Goal: Task Accomplishment & Management: Submit feedback/report problem

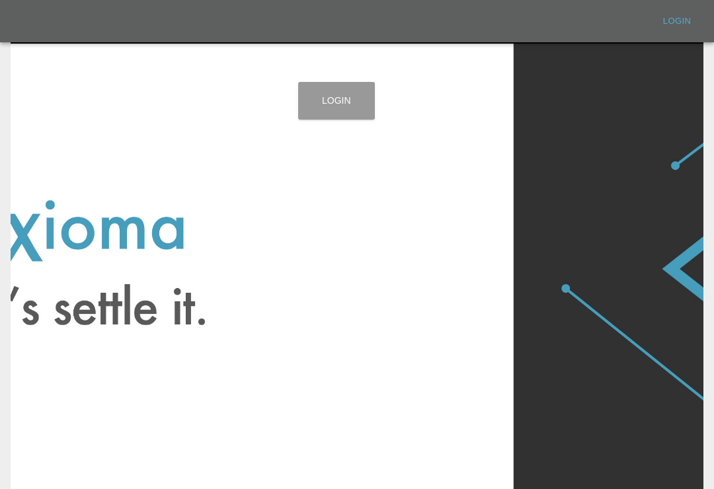
click at [351, 108] on link "Login" at bounding box center [336, 101] width 77 height 38
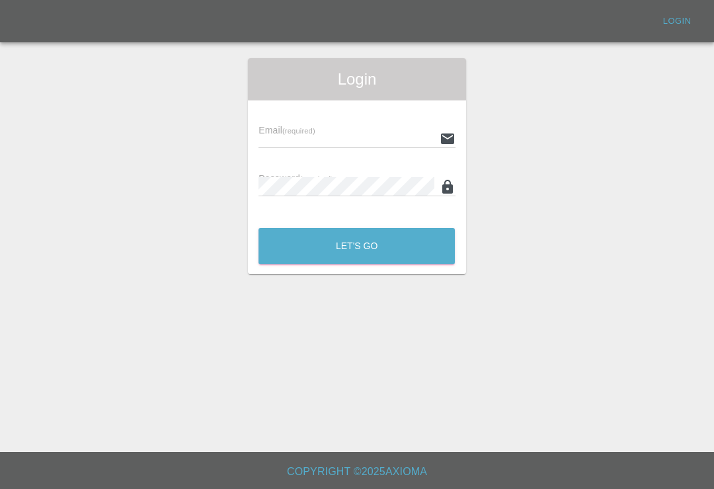
click at [381, 138] on input "text" at bounding box center [346, 138] width 175 height 19
type input "[EMAIL_ADDRESS][DOMAIN_NAME]"
click at [356, 246] on button "Let's Go" at bounding box center [357, 246] width 196 height 36
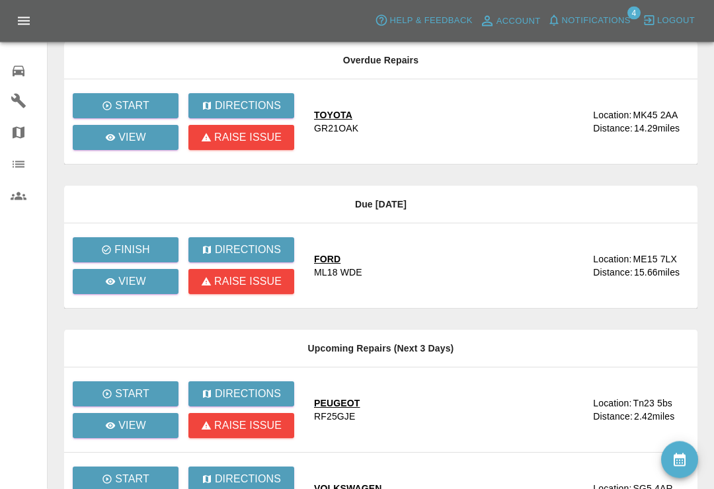
scroll to position [99, 0]
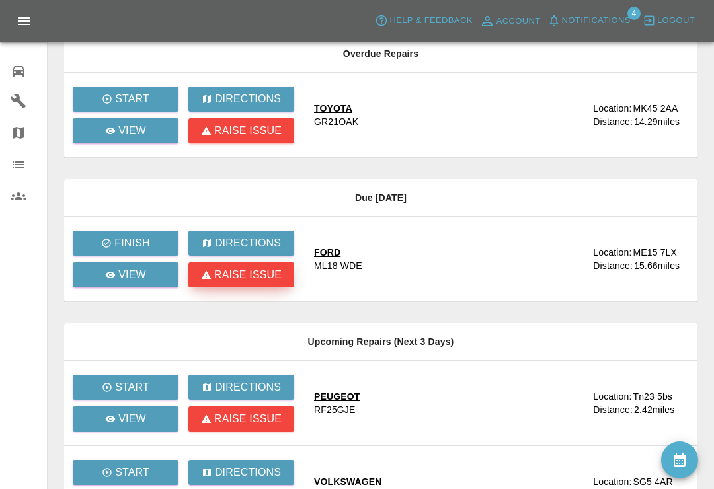
click at [223, 276] on p "Raise issue" at bounding box center [247, 275] width 67 height 16
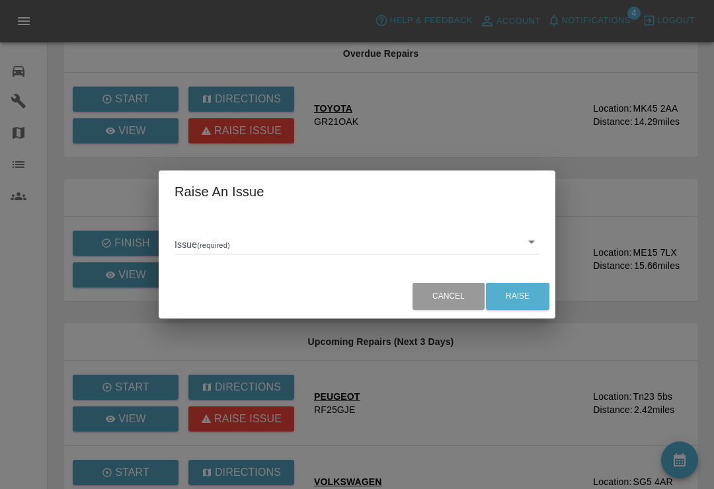
click at [532, 251] on body "Axioma Help & Feedback Account Notifications 4 Logout 0 Repair home Garages Map…" at bounding box center [357, 379] width 714 height 956
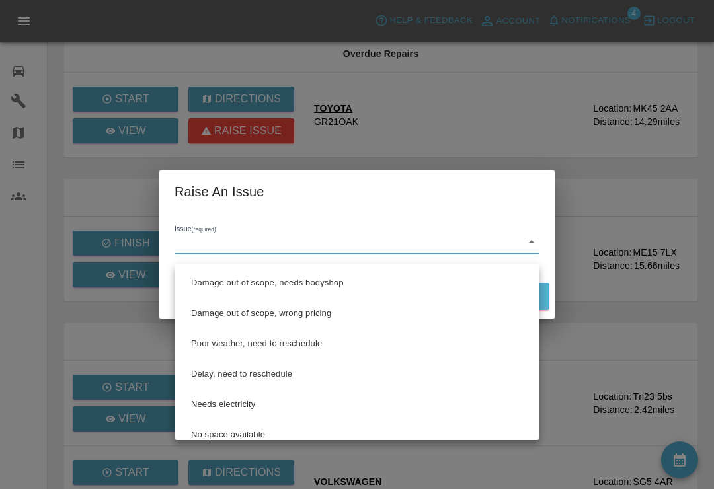
click at [295, 347] on li "Poor weather, need to reschedule" at bounding box center [357, 344] width 358 height 30
type input "Poor weather, need-to reschedule"
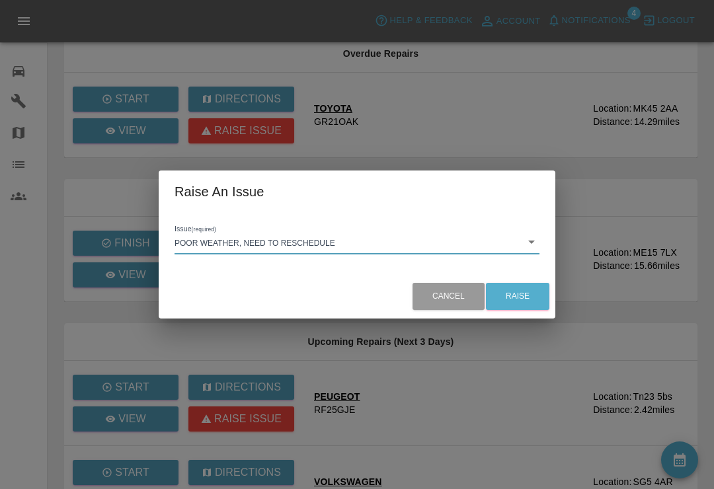
click at [596, 213] on div "Raise An Issue Issue (required) Poor weather, need to reschedule Poor weather, …" at bounding box center [357, 244] width 714 height 489
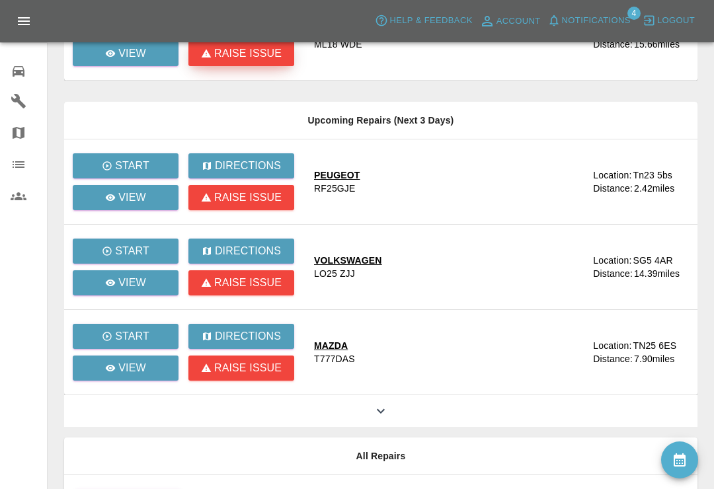
scroll to position [321, 0]
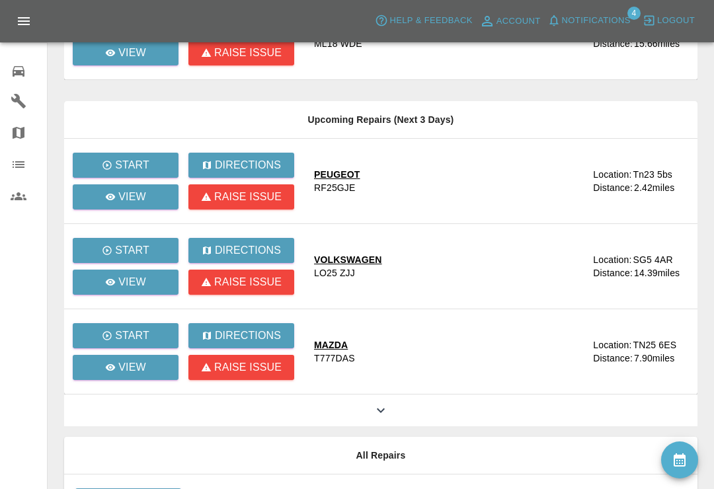
click at [387, 406] on icon at bounding box center [381, 411] width 16 height 16
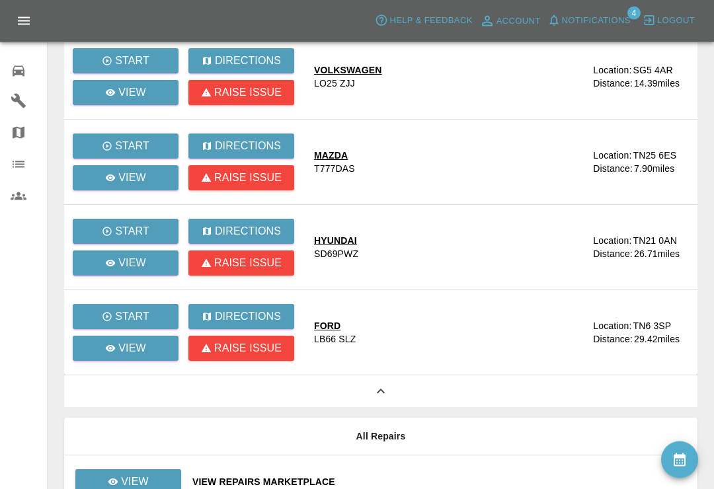
scroll to position [511, 0]
click at [147, 272] on link "View" at bounding box center [126, 263] width 106 height 25
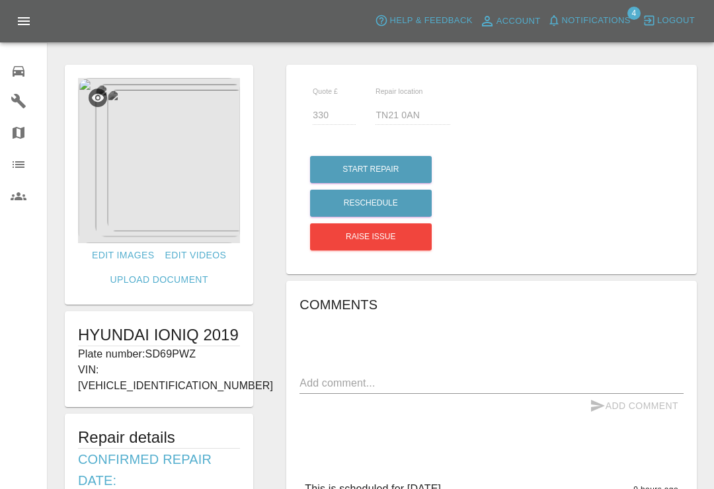
click at [151, 171] on img at bounding box center [159, 160] width 162 height 165
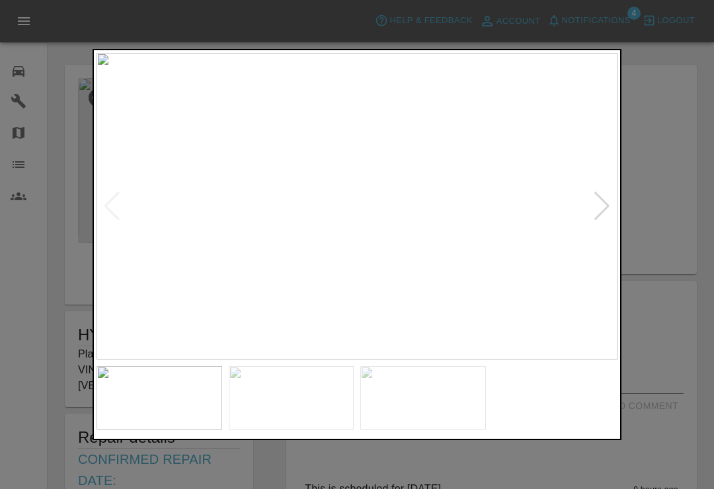
click at [604, 216] on div at bounding box center [602, 206] width 18 height 29
click at [612, 210] on img at bounding box center [357, 206] width 521 height 307
click at [599, 222] on img at bounding box center [357, 206] width 521 height 307
click at [438, 400] on img at bounding box center [423, 397] width 126 height 63
click at [154, 403] on img at bounding box center [160, 397] width 126 height 63
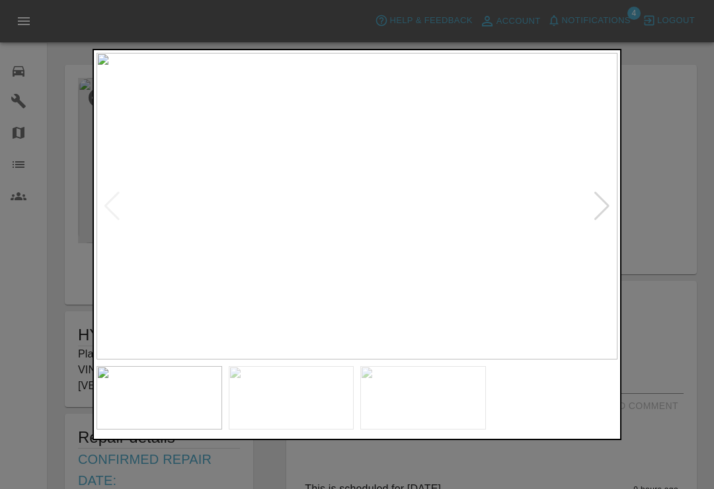
click at [319, 407] on img at bounding box center [292, 397] width 126 height 63
click at [148, 399] on img at bounding box center [160, 397] width 126 height 63
click at [674, 153] on div at bounding box center [357, 244] width 714 height 489
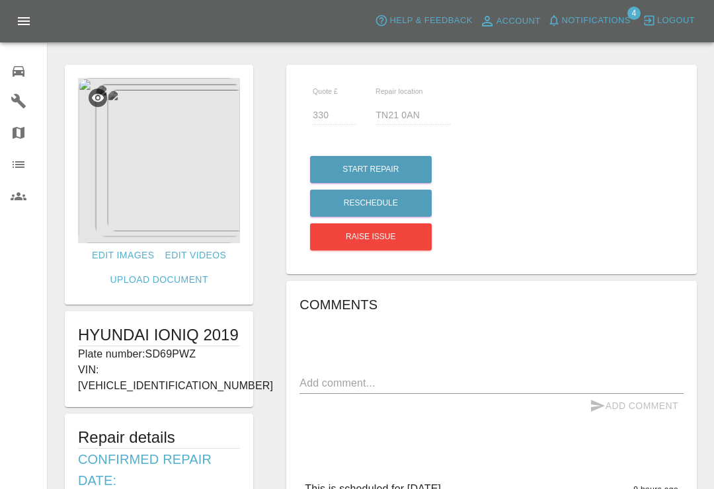
click at [196, 205] on img at bounding box center [159, 160] width 162 height 165
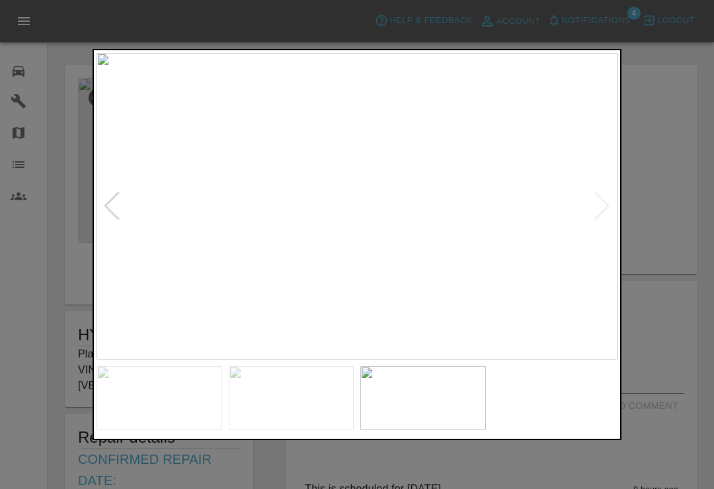
click at [692, 196] on div at bounding box center [357, 244] width 714 height 489
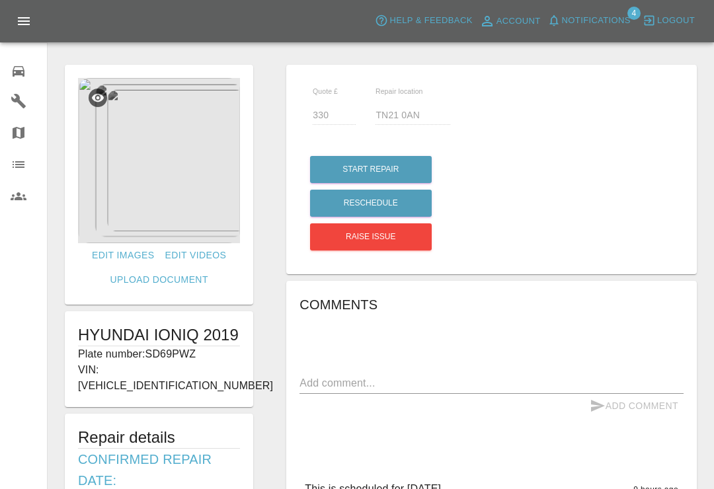
click at [9, 76] on link "0 Repair home" at bounding box center [23, 70] width 47 height 32
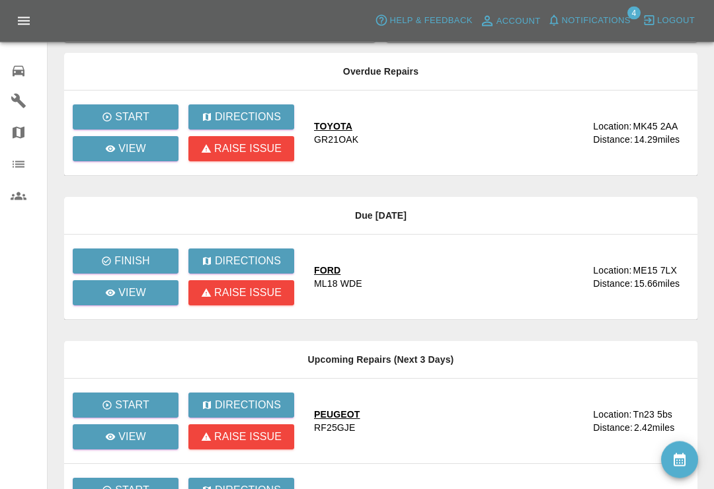
scroll to position [83, 0]
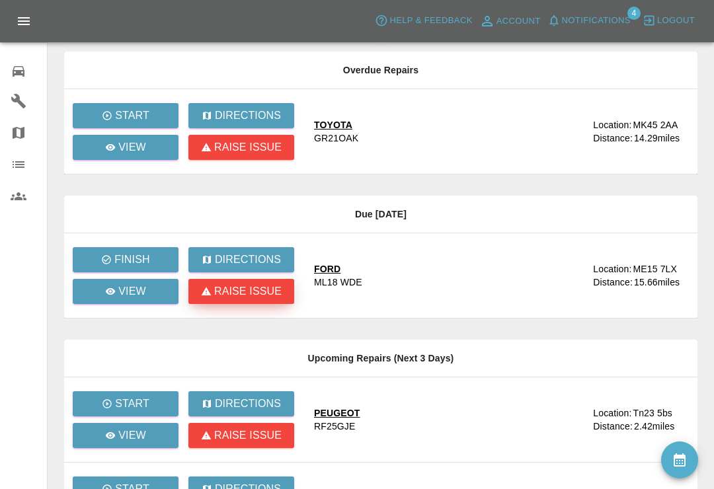
click at [215, 295] on p "Raise issue" at bounding box center [247, 292] width 67 height 16
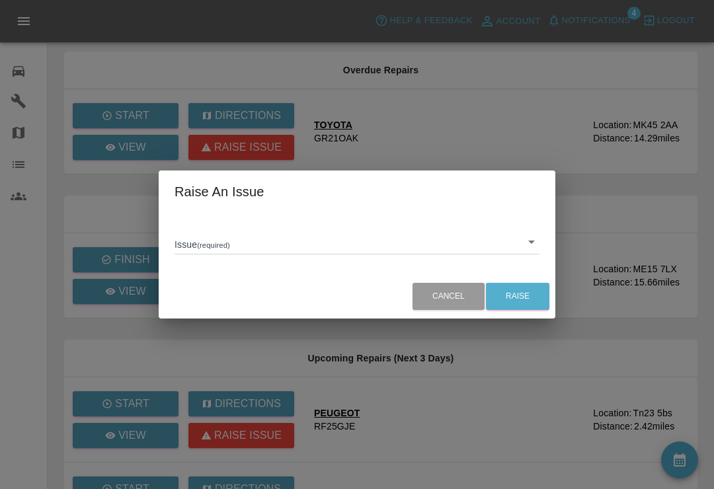
click at [535, 257] on body "Axioma Help & Feedback Account Notifications 4 Logout 0 Repair home Garages Map…" at bounding box center [357, 395] width 714 height 956
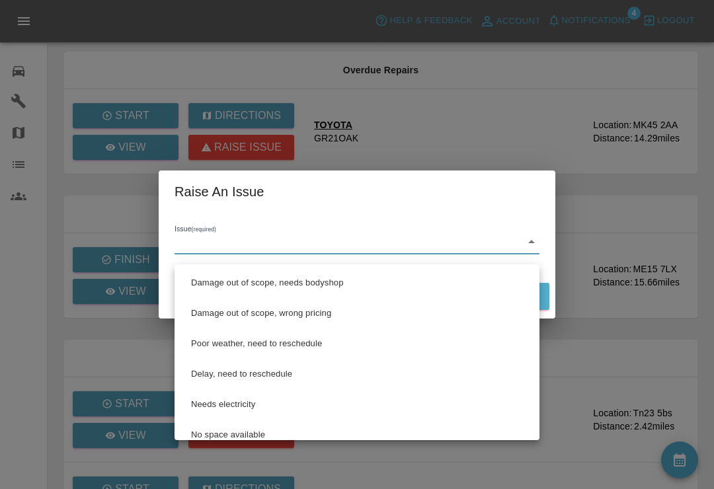
click at [212, 350] on li "Poor weather, need to reschedule" at bounding box center [357, 344] width 358 height 30
type input "Poor weather, need-to reschedule"
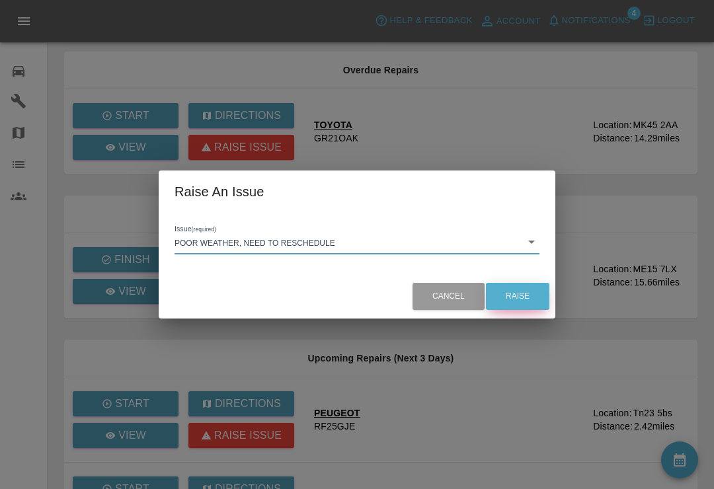
click at [526, 307] on button "Raise" at bounding box center [517, 296] width 63 height 27
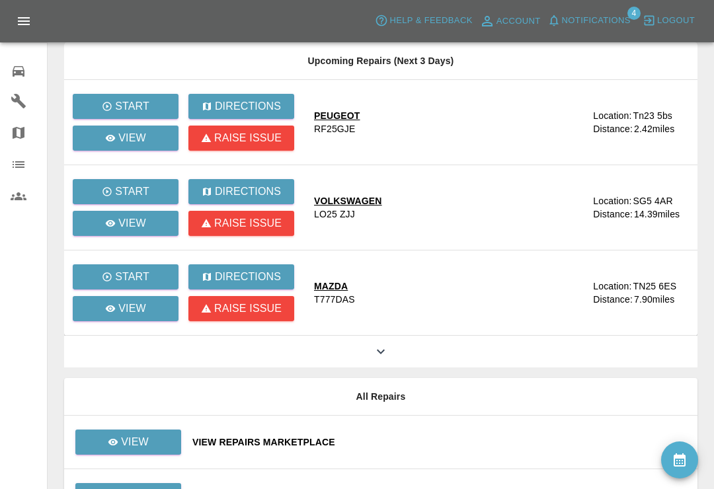
scroll to position [381, 0]
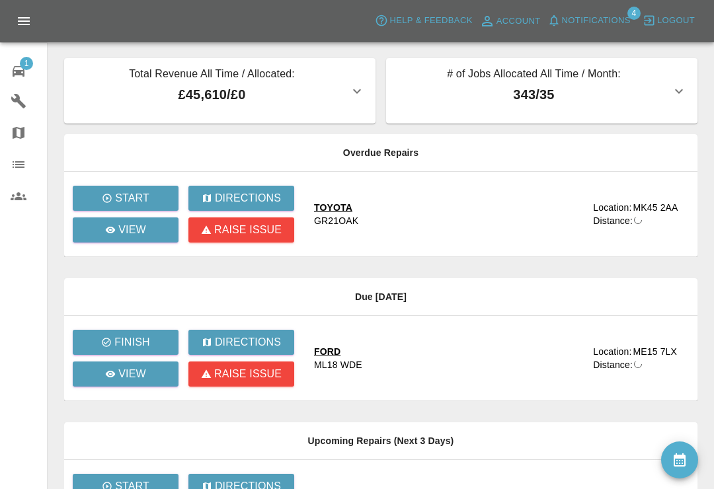
scroll to position [20, 0]
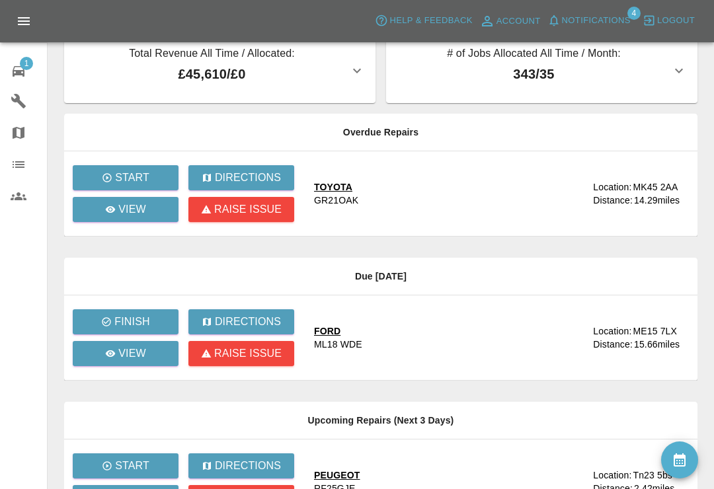
click at [595, 24] on span "Notifications" at bounding box center [596, 20] width 69 height 15
